Goal: Obtain resource: Obtain resource

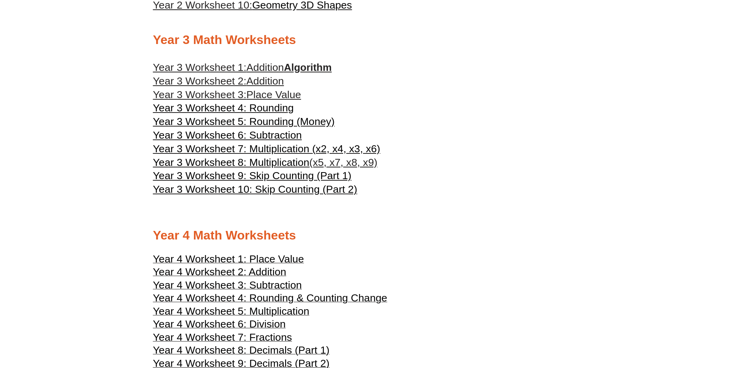
scroll to position [974, 0]
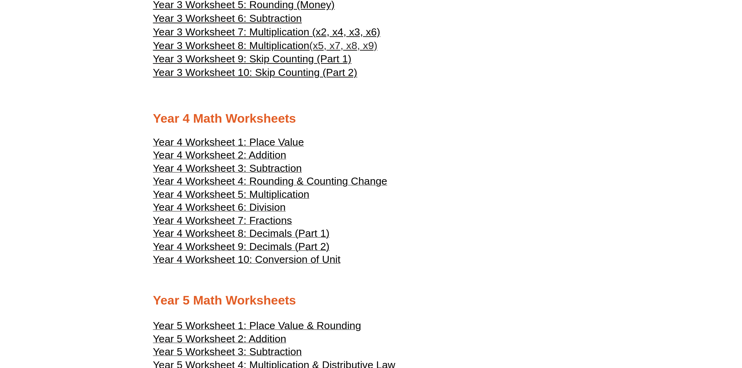
click at [287, 142] on span "Year 4 Worksheet 1: Place Value" at bounding box center [228, 142] width 151 height 12
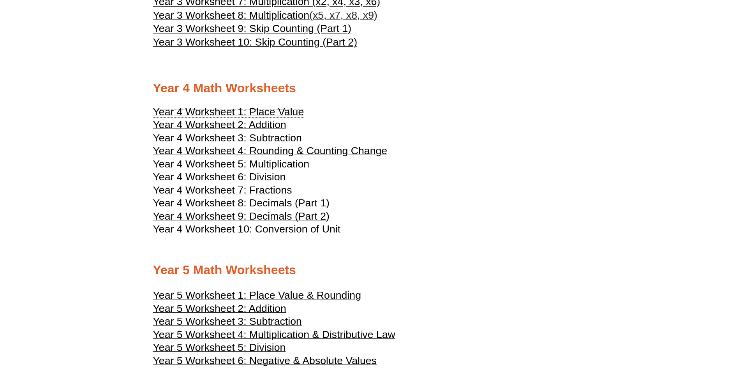
scroll to position [1130, 0]
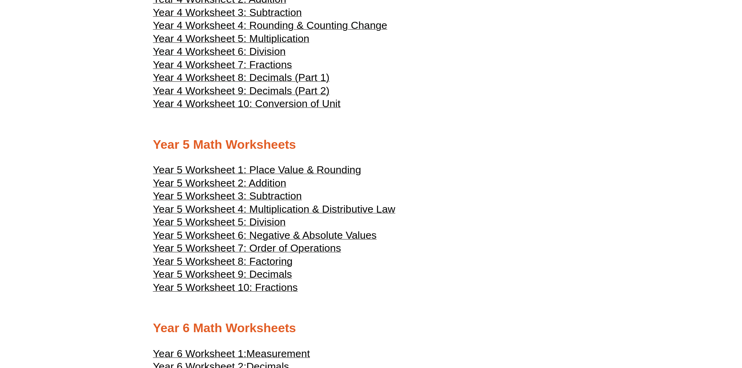
click at [291, 246] on span "Year 5 Worksheet 7: Order of Operations" at bounding box center [247, 248] width 188 height 12
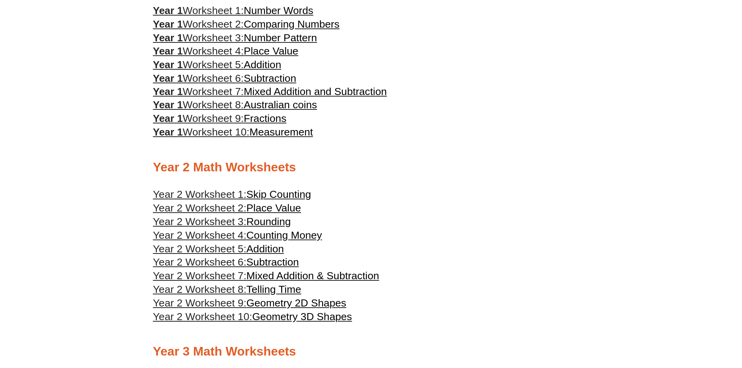
scroll to position [390, 0]
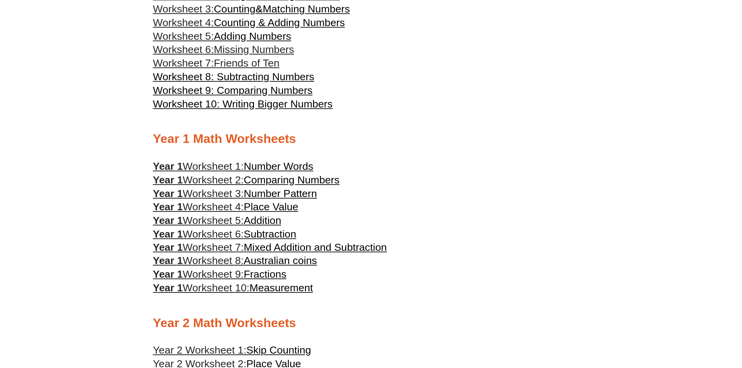
click at [301, 166] on span "Number Words" at bounding box center [279, 167] width 70 height 12
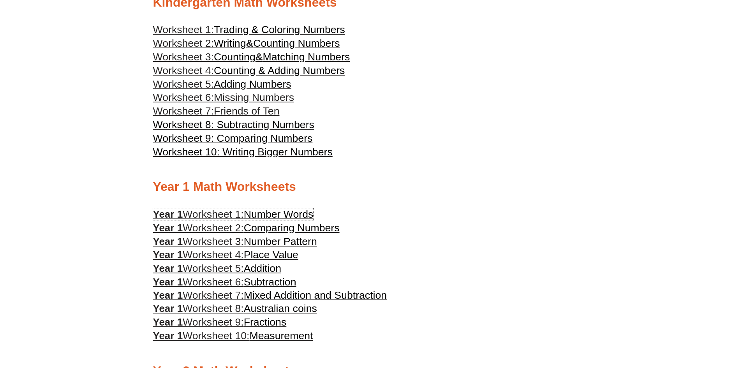
scroll to position [234, 0]
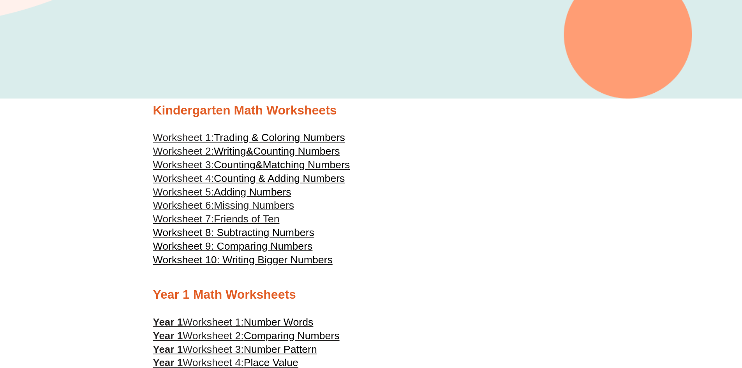
click at [283, 134] on span "Trading & Coloring Numbers" at bounding box center [279, 138] width 131 height 12
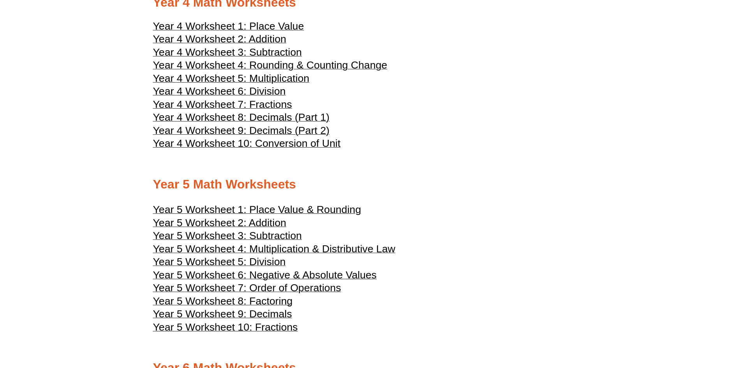
scroll to position [1169, 0]
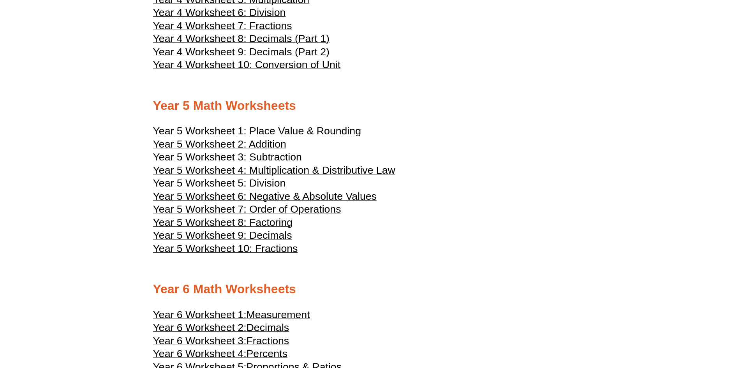
click at [279, 224] on span "Year 5 Worksheet 8: Factoring" at bounding box center [223, 223] width 140 height 12
click at [283, 233] on span "Year 5 Worksheet 9: Decimals" at bounding box center [222, 235] width 139 height 12
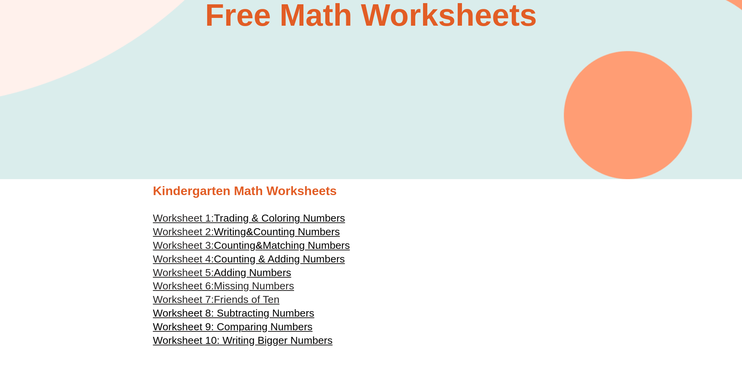
scroll to position [312, 0]
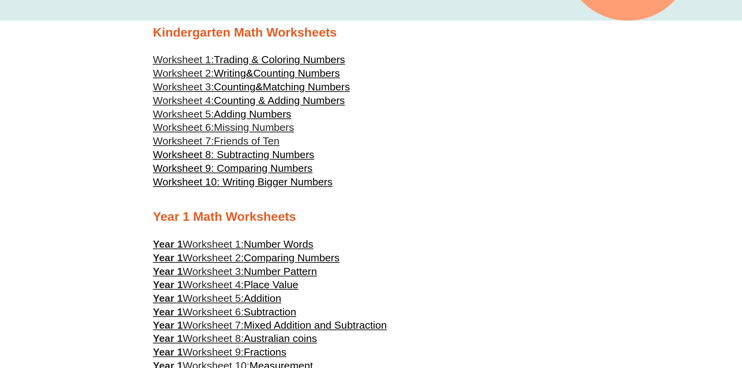
click at [307, 58] on span "Trading & Coloring Numbers" at bounding box center [279, 60] width 131 height 12
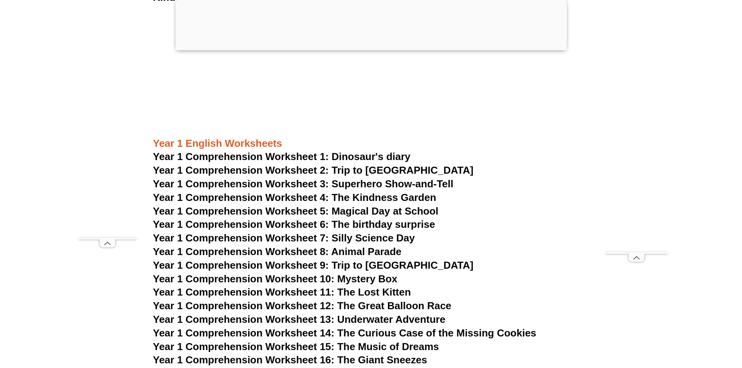
scroll to position [894, 0]
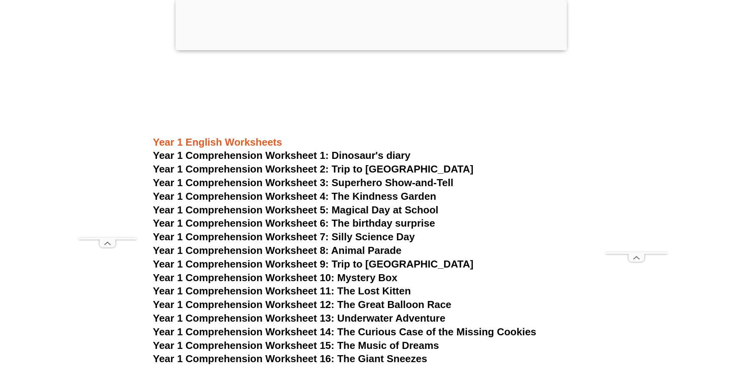
click at [371, 154] on span "Year 1 Comprehension Worksheet 1: Dinosaur's diary" at bounding box center [282, 156] width 258 height 12
